Goal: Transaction & Acquisition: Subscribe to service/newsletter

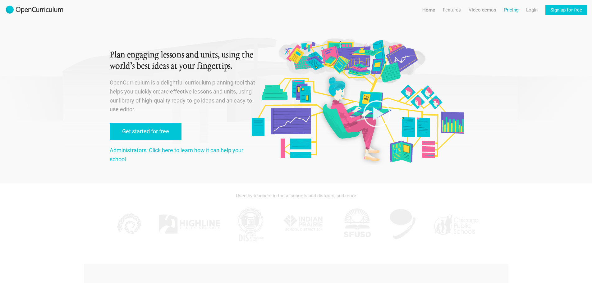
click at [506, 10] on link "Pricing" at bounding box center [511, 10] width 14 height 10
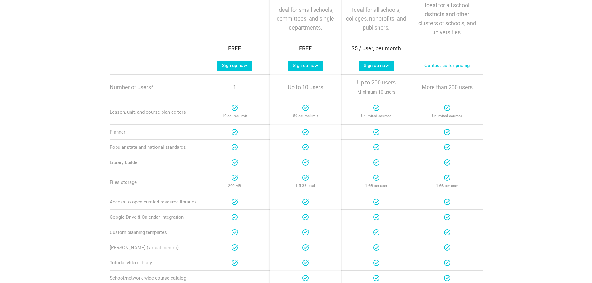
scroll to position [93, 0]
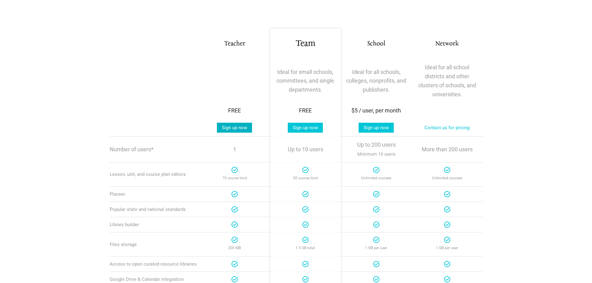
click at [224, 128] on link "Sign up now" at bounding box center [234, 128] width 35 height 10
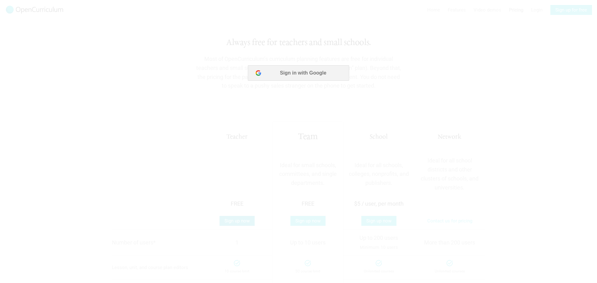
scroll to position [0, 0]
click at [314, 72] on button "Sign in with Google" at bounding box center [298, 73] width 101 height 16
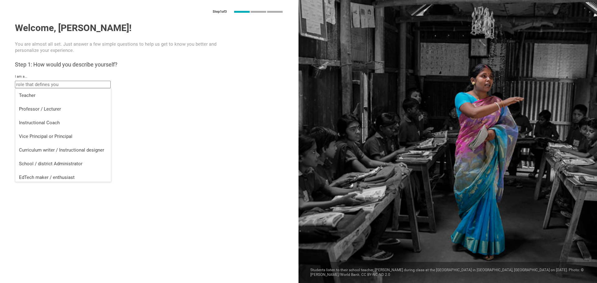
click at [86, 86] on input "text" at bounding box center [63, 84] width 96 height 7
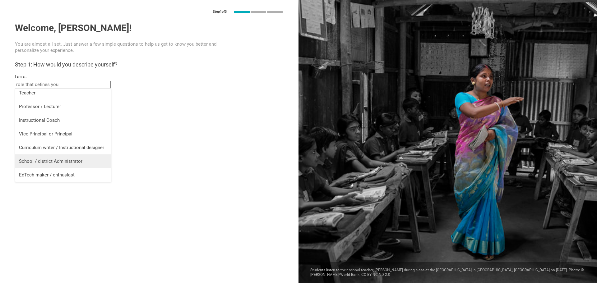
click at [62, 159] on div "School / district Administrator" at bounding box center [63, 161] width 88 height 6
type input "School / district Administrator"
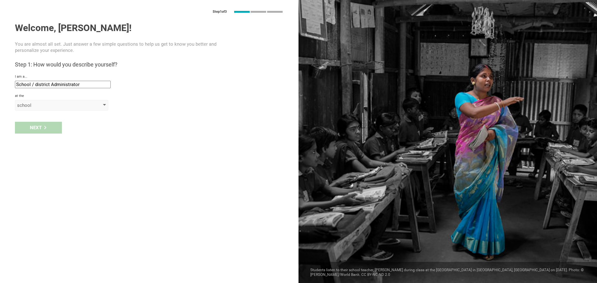
click at [51, 106] on div "school" at bounding box center [52, 105] width 71 height 6
click at [33, 131] on div "district" at bounding box center [62, 131] width 86 height 6
click at [38, 121] on input "text" at bounding box center [63, 119] width 96 height 7
type input "HLSD"
click at [44, 142] on div "Next" at bounding box center [38, 141] width 47 height 12
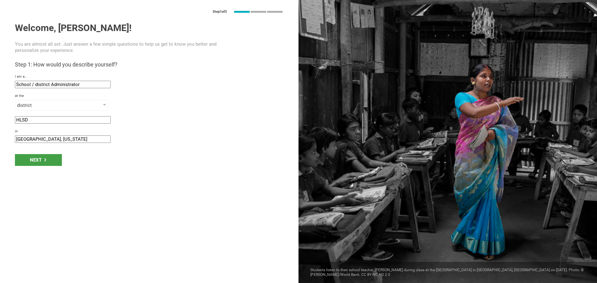
drag, startPoint x: 30, startPoint y: 140, endPoint x: -25, endPoint y: 143, distance: 54.8
type input "Chillicothe, [US_STATE]"
click at [50, 156] on div "Next" at bounding box center [38, 160] width 47 height 12
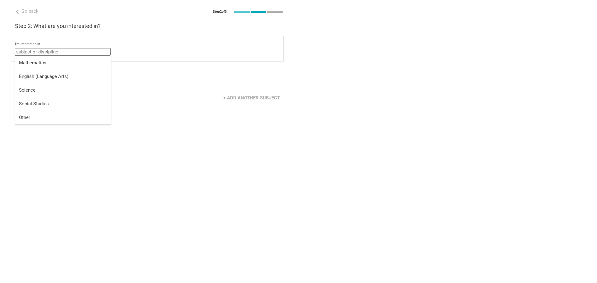
click at [52, 52] on input "text" at bounding box center [63, 51] width 96 height 7
click at [50, 58] on li "Mathematics" at bounding box center [63, 63] width 96 height 14
type input "Mathematics"
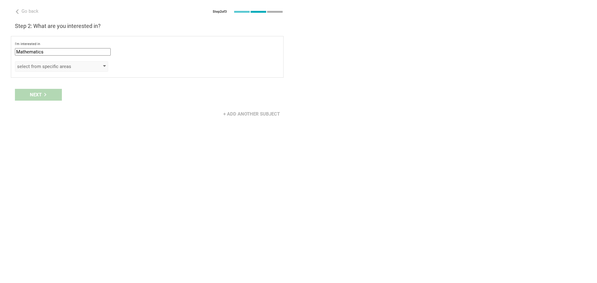
click at [39, 68] on div "select from specific areas" at bounding box center [52, 66] width 71 height 6
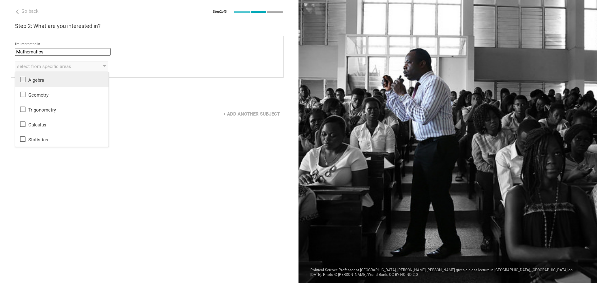
click at [27, 79] on div "Algebra" at bounding box center [62, 79] width 86 height 7
click at [157, 129] on div "Go back Step 2 of 3 Welcome, [PERSON_NAME]! You are almost all set. Just answer…" at bounding box center [149, 141] width 298 height 283
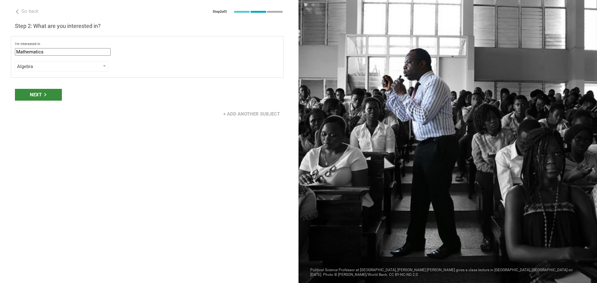
click at [44, 98] on div "Next" at bounding box center [38, 95] width 47 height 12
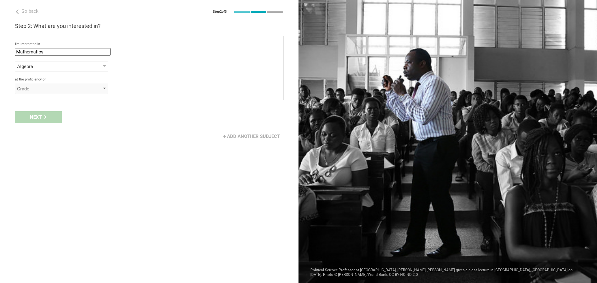
click at [45, 91] on div "Grade" at bounding box center [52, 89] width 71 height 6
click at [38, 101] on div "Grade" at bounding box center [62, 101] width 86 height 6
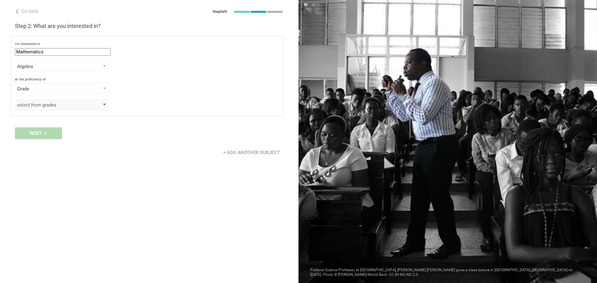
click at [36, 104] on div "select from grades" at bounding box center [52, 105] width 71 height 6
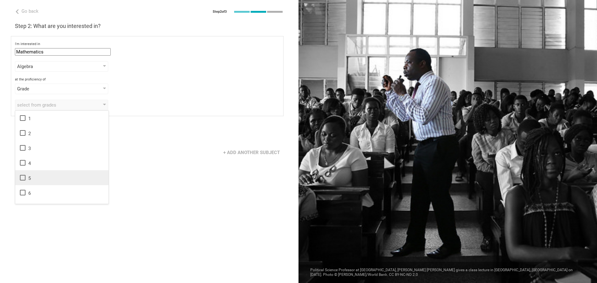
click at [25, 173] on li "5" at bounding box center [61, 177] width 93 height 15
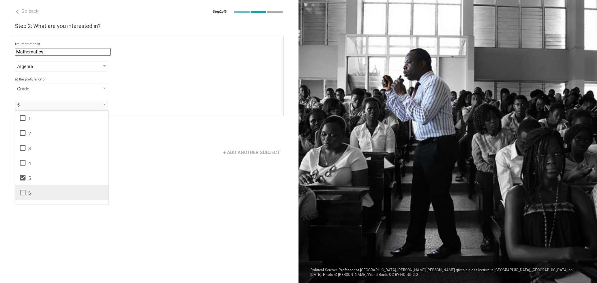
click at [24, 188] on li "6" at bounding box center [61, 192] width 93 height 15
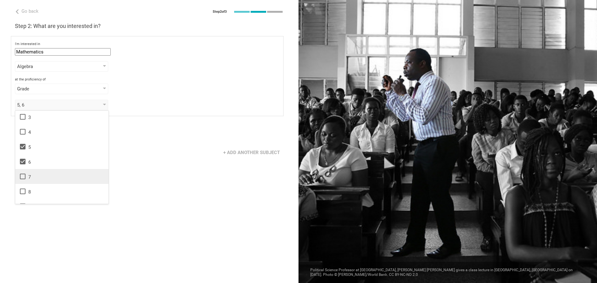
click at [24, 179] on icon at bounding box center [23, 177] width 6 height 6
click at [23, 189] on icon at bounding box center [23, 192] width 6 height 6
click at [64, 70] on div "Algebra" at bounding box center [61, 66] width 93 height 11
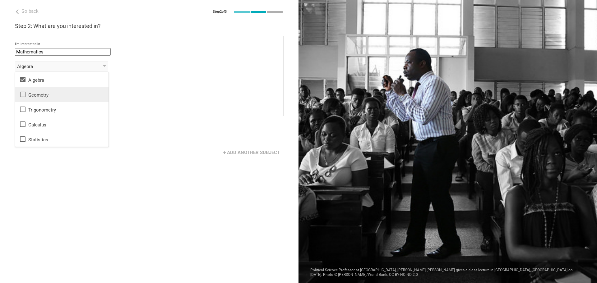
click at [23, 94] on icon at bounding box center [22, 94] width 7 height 7
click at [84, 133] on li "Statistics" at bounding box center [61, 139] width 93 height 15
click at [174, 101] on div "5, 6, 7, 8 1 2 3 4 5 6 7 8 9 10 11 12 13" at bounding box center [147, 105] width 264 height 11
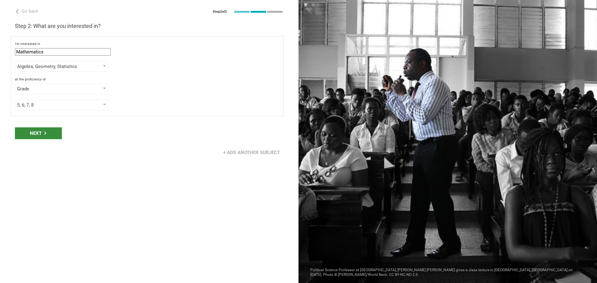
click at [33, 134] on div "Next" at bounding box center [38, 133] width 47 height 12
click at [37, 132] on div "Next" at bounding box center [38, 133] width 47 height 12
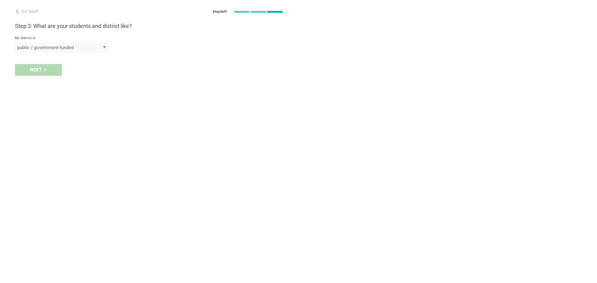
click at [88, 50] on div "public / government-funded" at bounding box center [52, 47] width 71 height 6
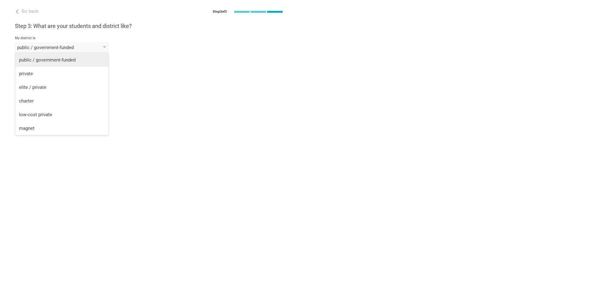
click at [62, 64] on li "public / government-funded" at bounding box center [61, 60] width 93 height 14
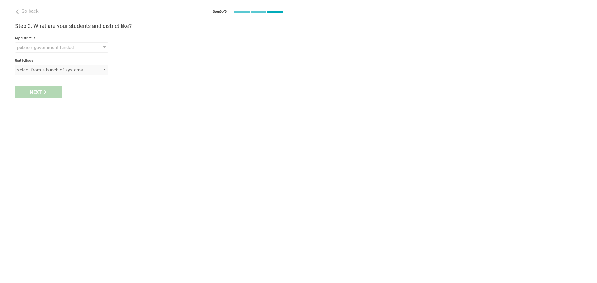
click at [48, 69] on div "select from a bunch of systems" at bounding box center [52, 70] width 71 height 6
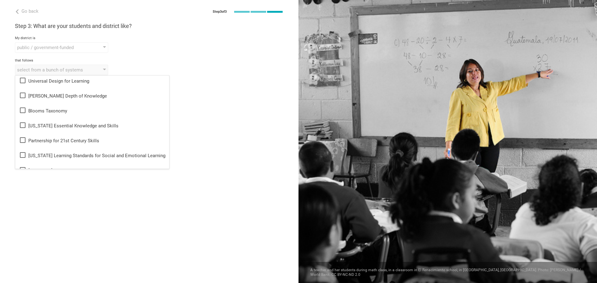
scroll to position [93, 0]
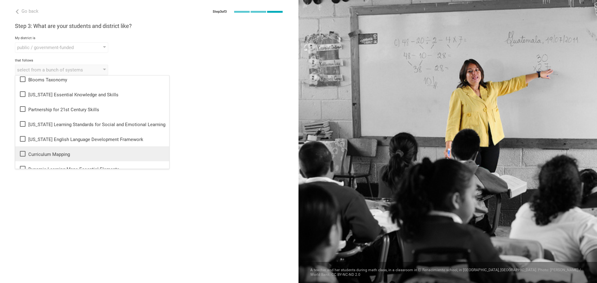
click at [51, 152] on div "Curriculum Mapping" at bounding box center [92, 153] width 146 height 7
click at [261, 102] on div "Go back Step 3 of 3 Welcome, [PERSON_NAME]! You are almost all set. Just answer…" at bounding box center [149, 141] width 298 height 283
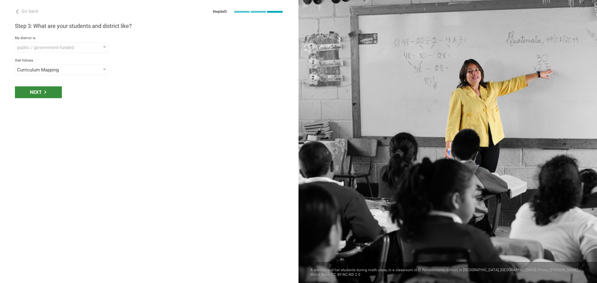
click at [46, 91] on icon at bounding box center [45, 91] width 3 height 3
click at [71, 94] on div "select phrases that describe your student population" at bounding box center [52, 92] width 71 height 6
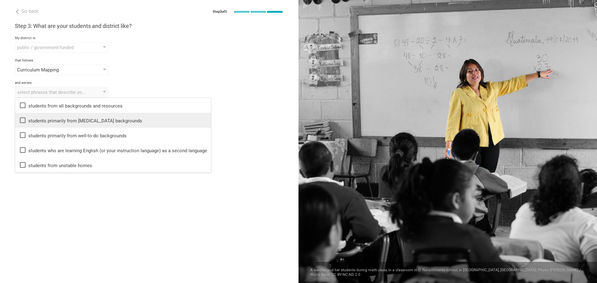
click at [73, 120] on div "students primarily from [MEDICAL_DATA] backgrounds" at bounding box center [113, 120] width 188 height 7
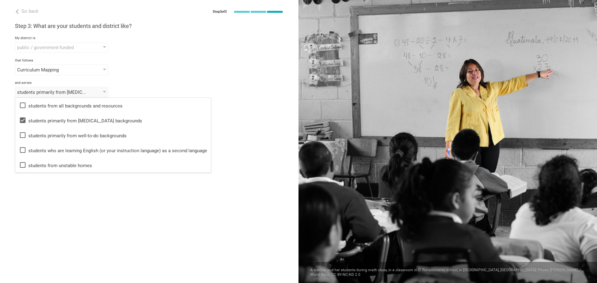
click at [155, 205] on div "Go back Step 3 of 3 Welcome, [PERSON_NAME]! You are almost all set. Just answer…" at bounding box center [149, 141] width 298 height 283
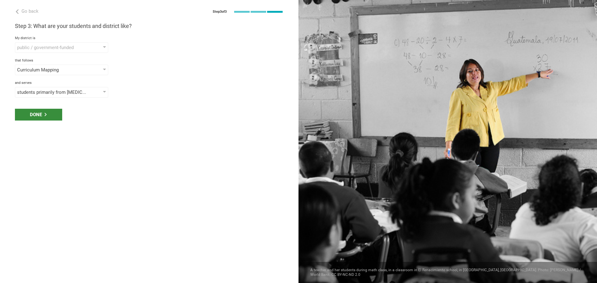
click at [50, 115] on div "Done" at bounding box center [38, 115] width 47 height 12
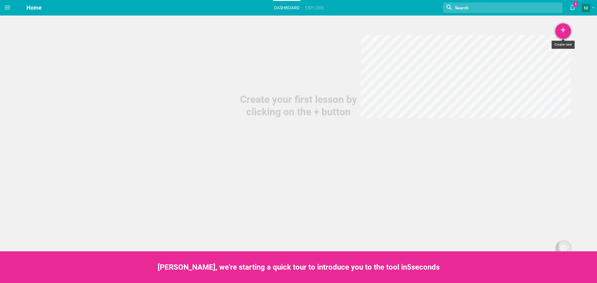
click at [562, 33] on div "+" at bounding box center [563, 31] width 16 height 16
click at [538, 76] on link "Course" at bounding box center [547, 76] width 47 height 14
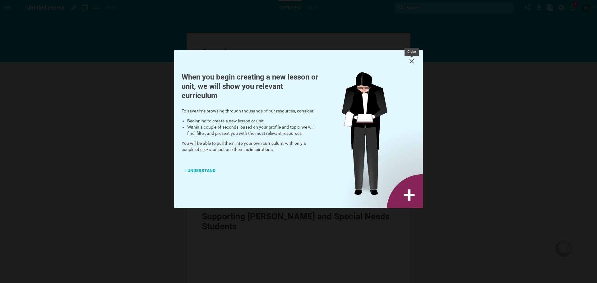
click at [412, 60] on icon at bounding box center [411, 60] width 7 height 7
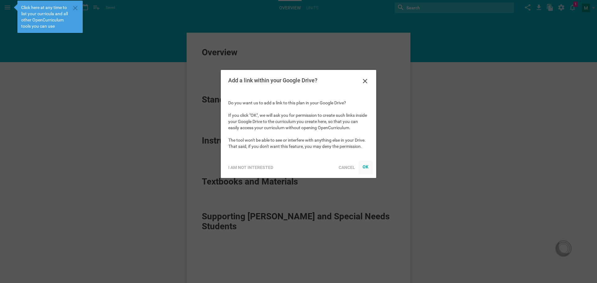
click at [366, 167] on div "OK" at bounding box center [365, 166] width 6 height 5
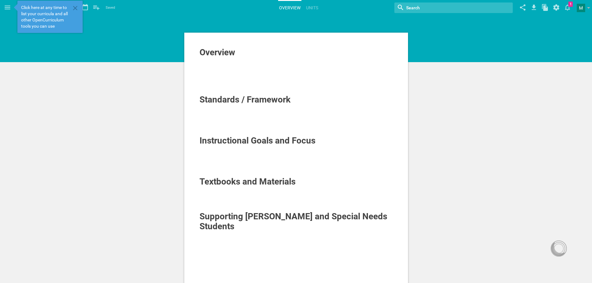
click at [241, 52] on div "Overview" at bounding box center [296, 53] width 194 height 10
click at [123, 30] on hgroup "Section Section Subsection Title Paragraph Attach resource Insert competencies" at bounding box center [303, 23] width 577 height 15
